Goal: Information Seeking & Learning: Learn about a topic

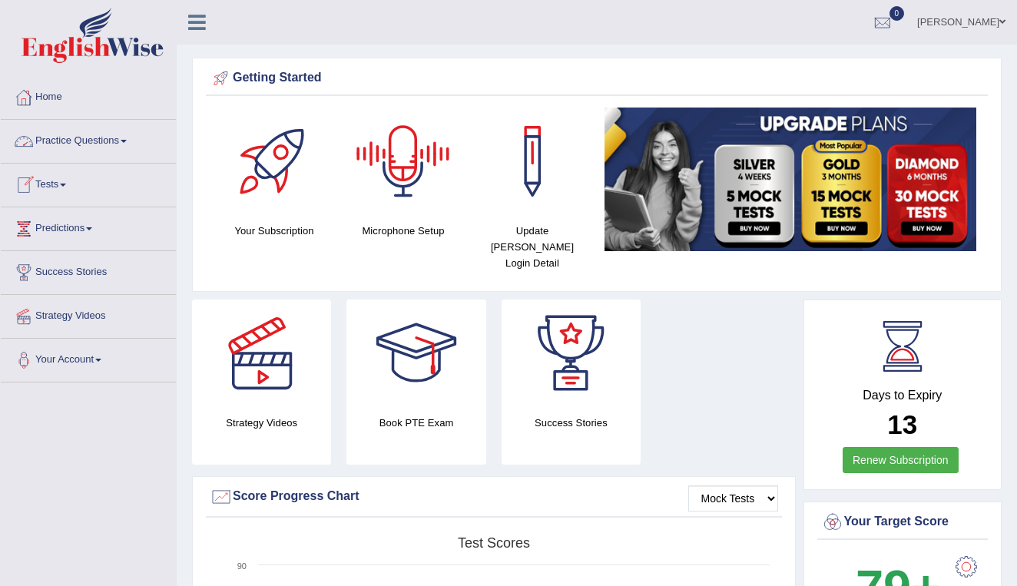
click at [98, 138] on link "Practice Questions" at bounding box center [88, 139] width 175 height 38
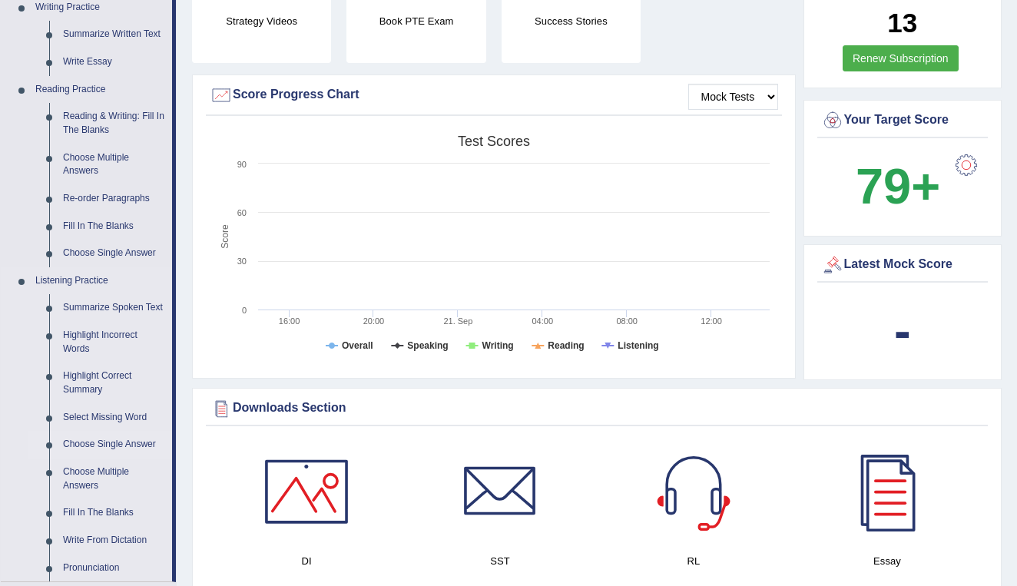
scroll to position [422, 0]
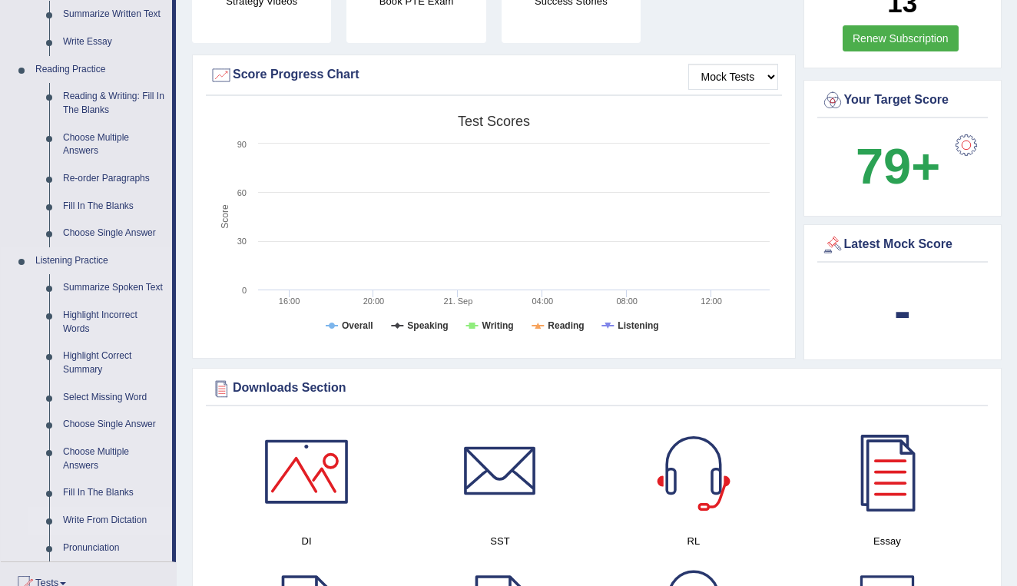
click at [103, 513] on link "Write From Dictation" at bounding box center [114, 521] width 116 height 28
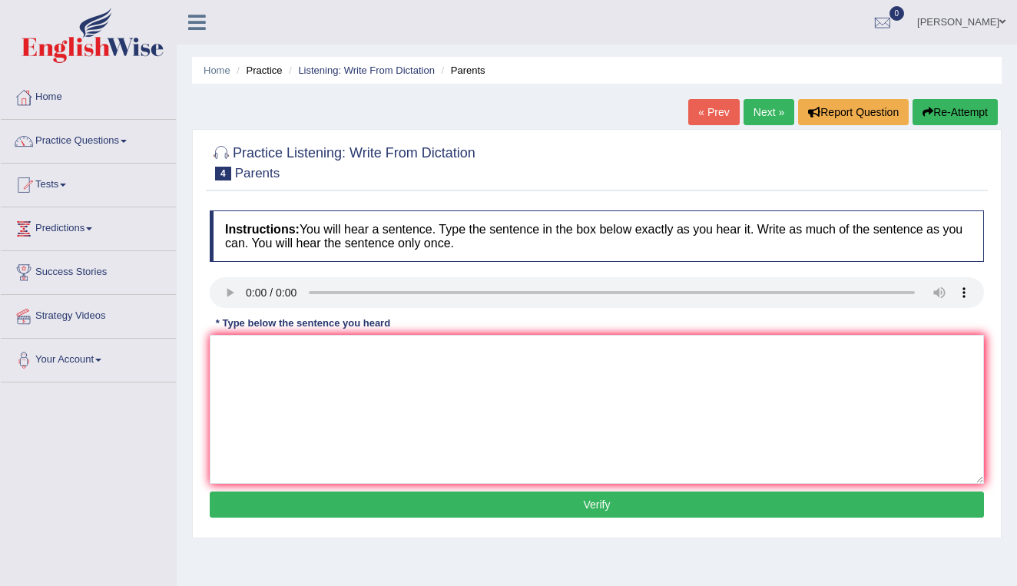
click at [223, 289] on audio at bounding box center [597, 292] width 774 height 31
click at [228, 293] on audio at bounding box center [597, 292] width 774 height 31
click at [111, 140] on link "Practice Questions" at bounding box center [88, 139] width 175 height 38
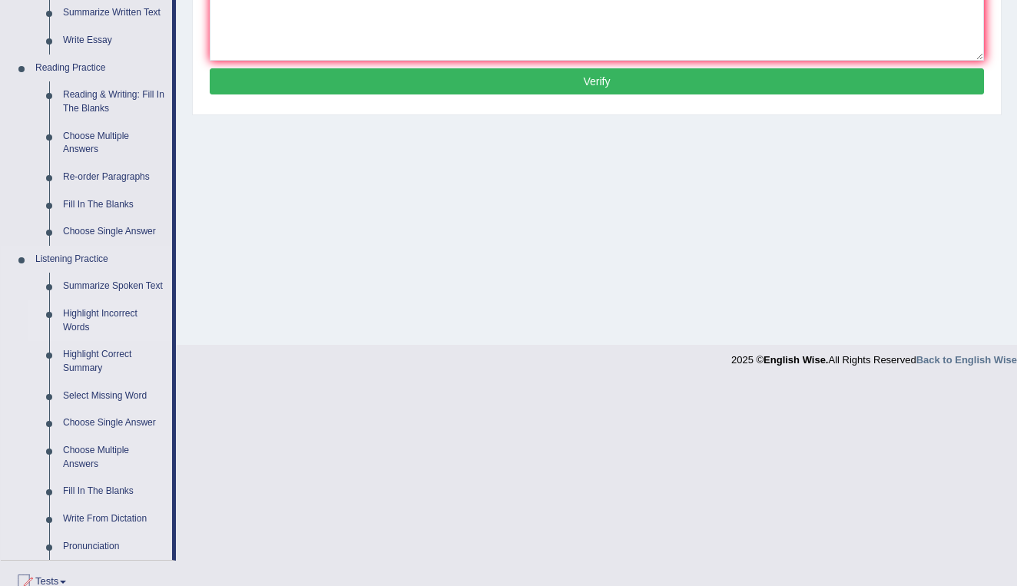
scroll to position [435, 0]
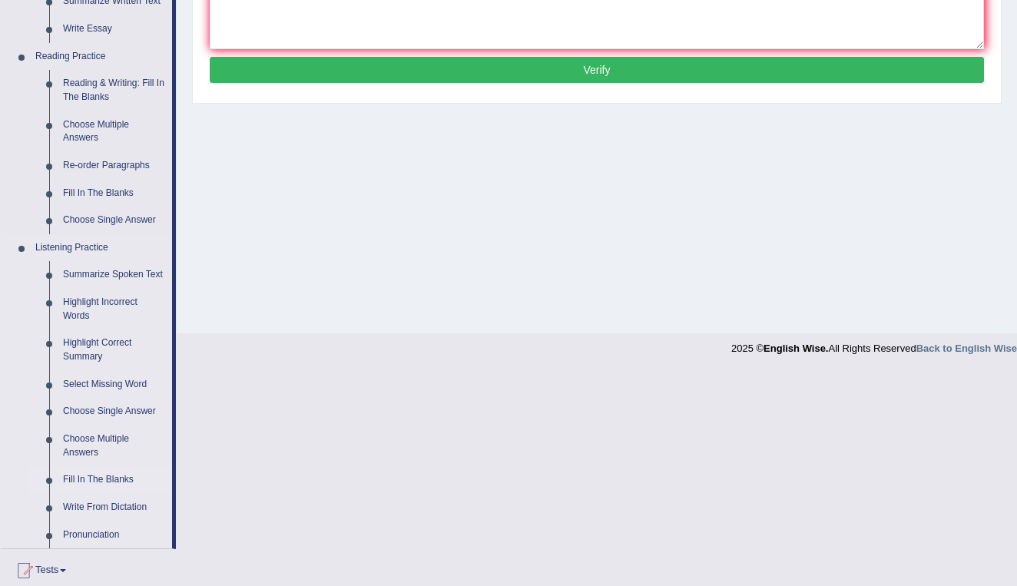
click at [74, 477] on link "Fill In The Blanks" at bounding box center [114, 480] width 116 height 28
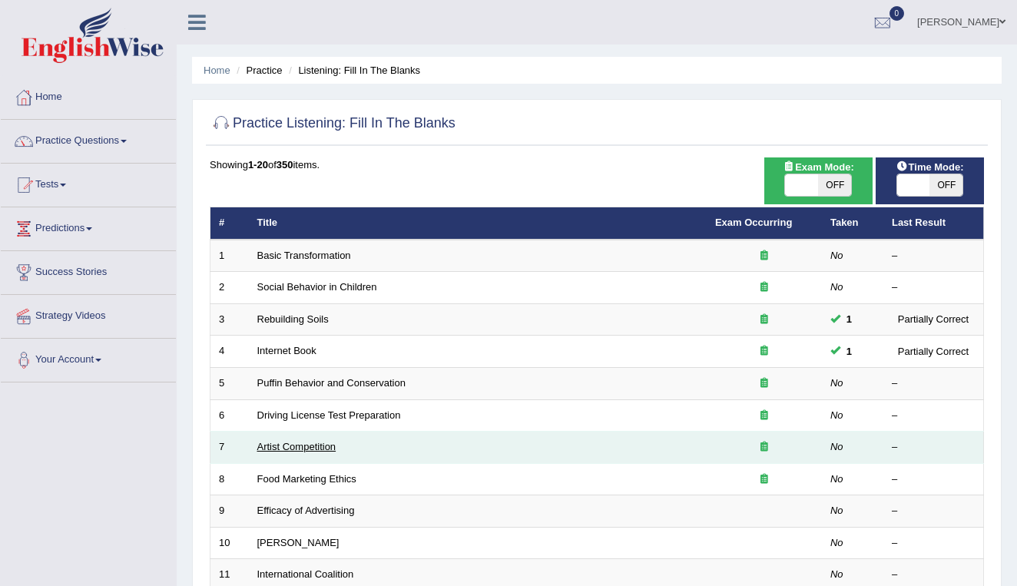
click at [291, 446] on link "Artist Competition" at bounding box center [296, 447] width 79 height 12
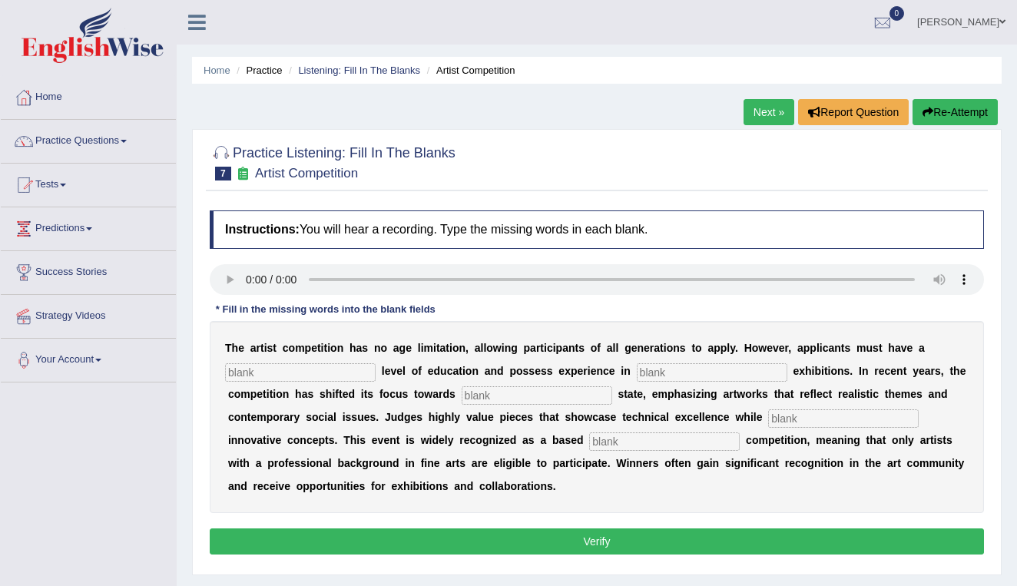
click at [223, 278] on audio at bounding box center [597, 279] width 774 height 31
click at [93, 140] on link "Practice Questions" at bounding box center [88, 139] width 175 height 38
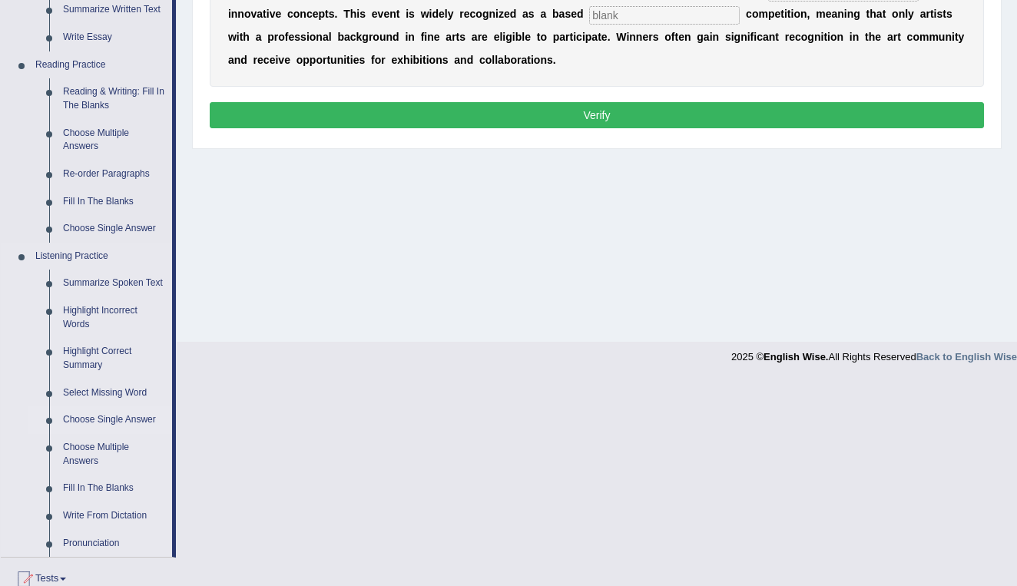
scroll to position [428, 0]
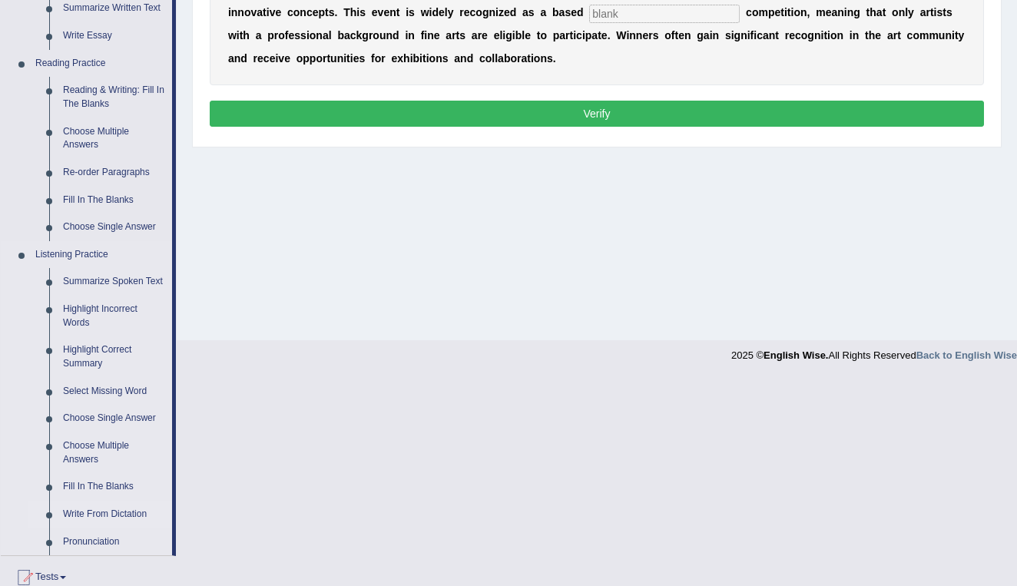
click at [111, 508] on link "Write From Dictation" at bounding box center [114, 515] width 116 height 28
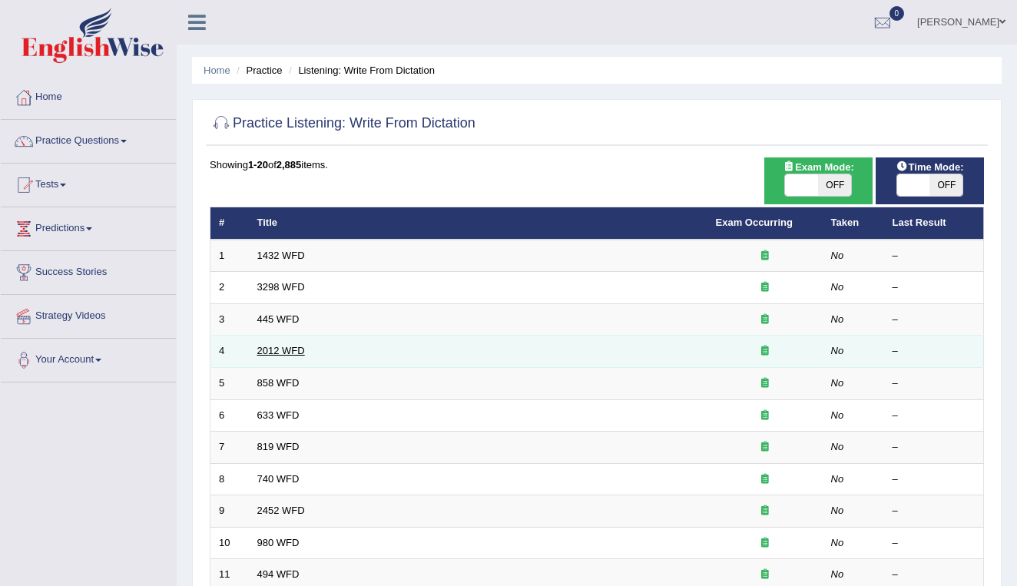
click at [269, 346] on link "2012 WFD" at bounding box center [281, 351] width 48 height 12
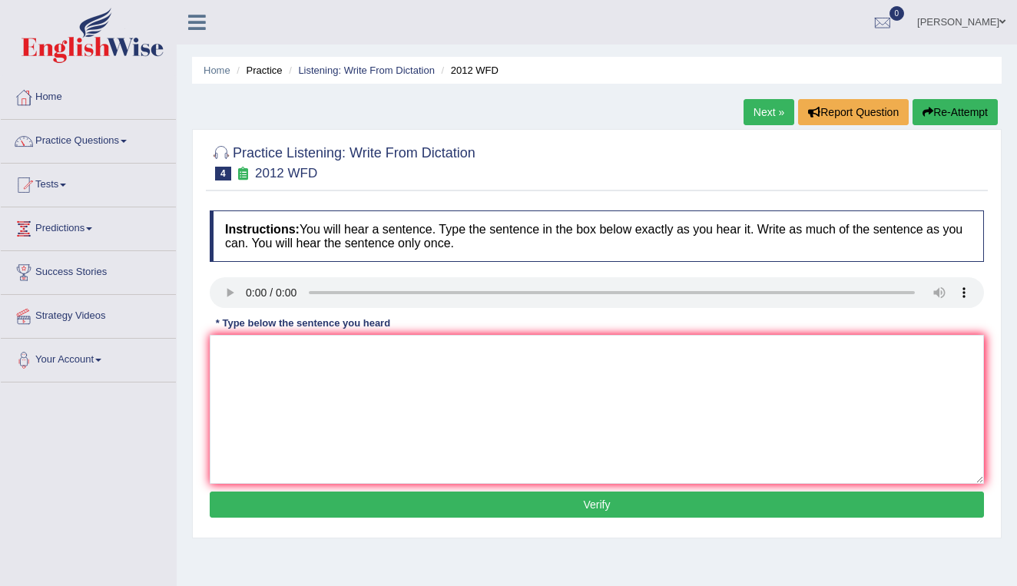
click at [224, 289] on audio at bounding box center [597, 292] width 774 height 31
click at [86, 141] on link "Practice Questions" at bounding box center [88, 139] width 175 height 38
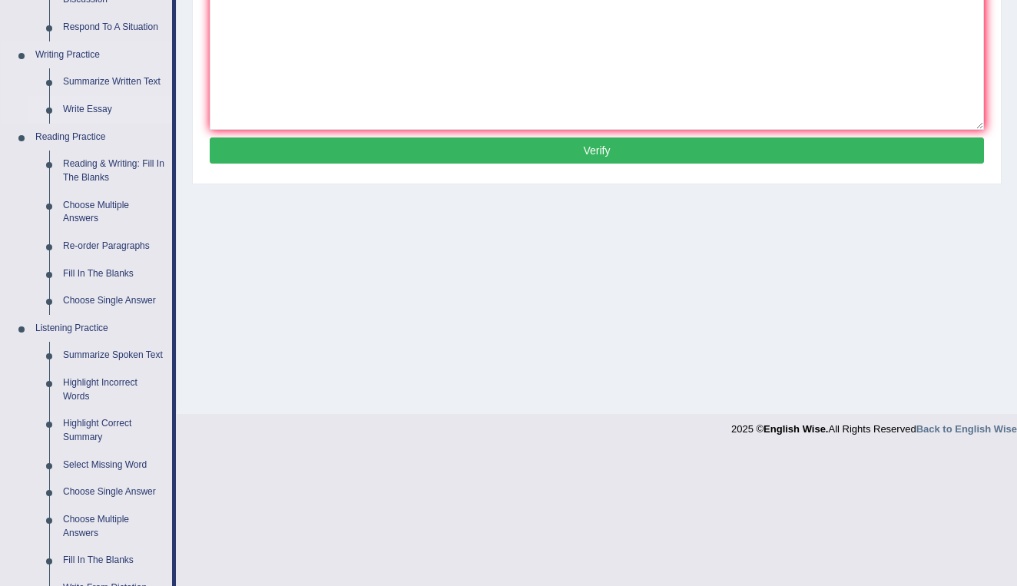
scroll to position [355, 0]
